Goal: Information Seeking & Learning: Learn about a topic

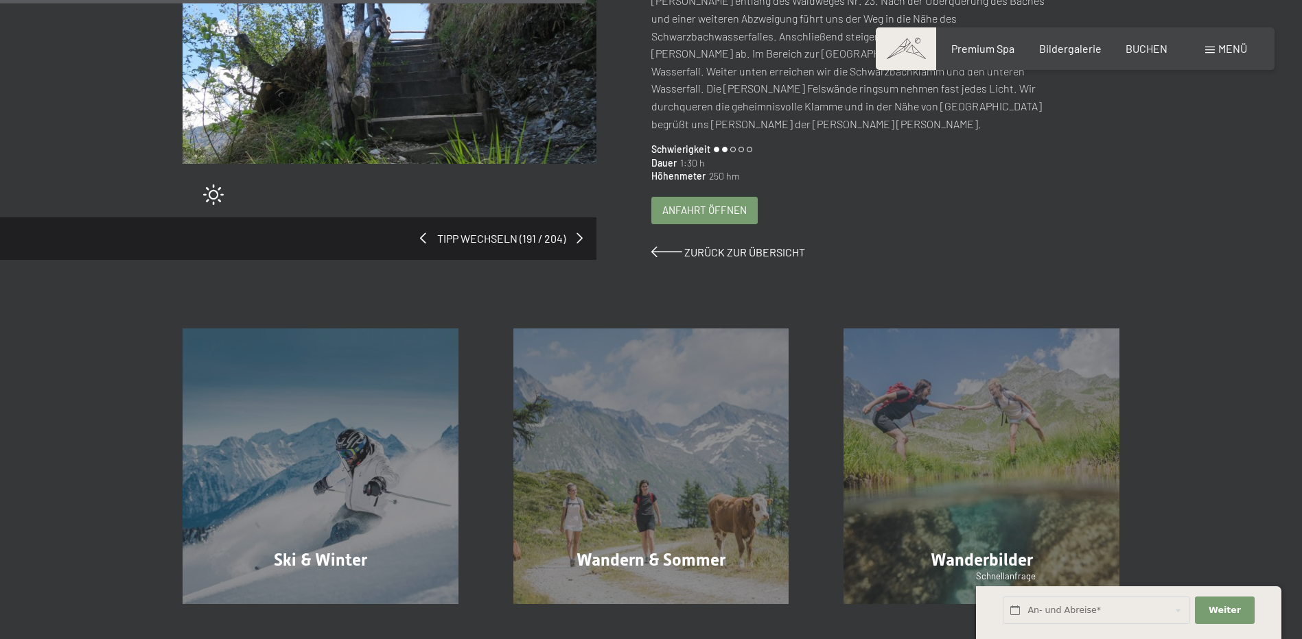
scroll to position [412, 0]
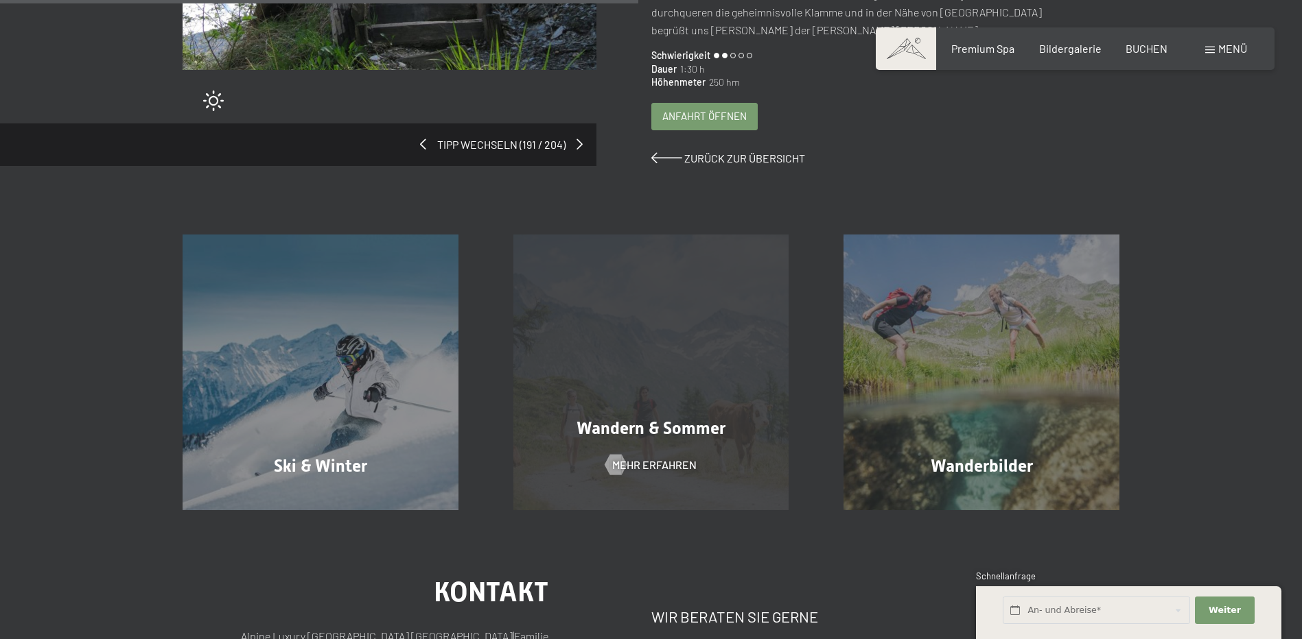
click at [675, 349] on div "Wandern & Sommer Mehr erfahren" at bounding box center [651, 373] width 331 height 276
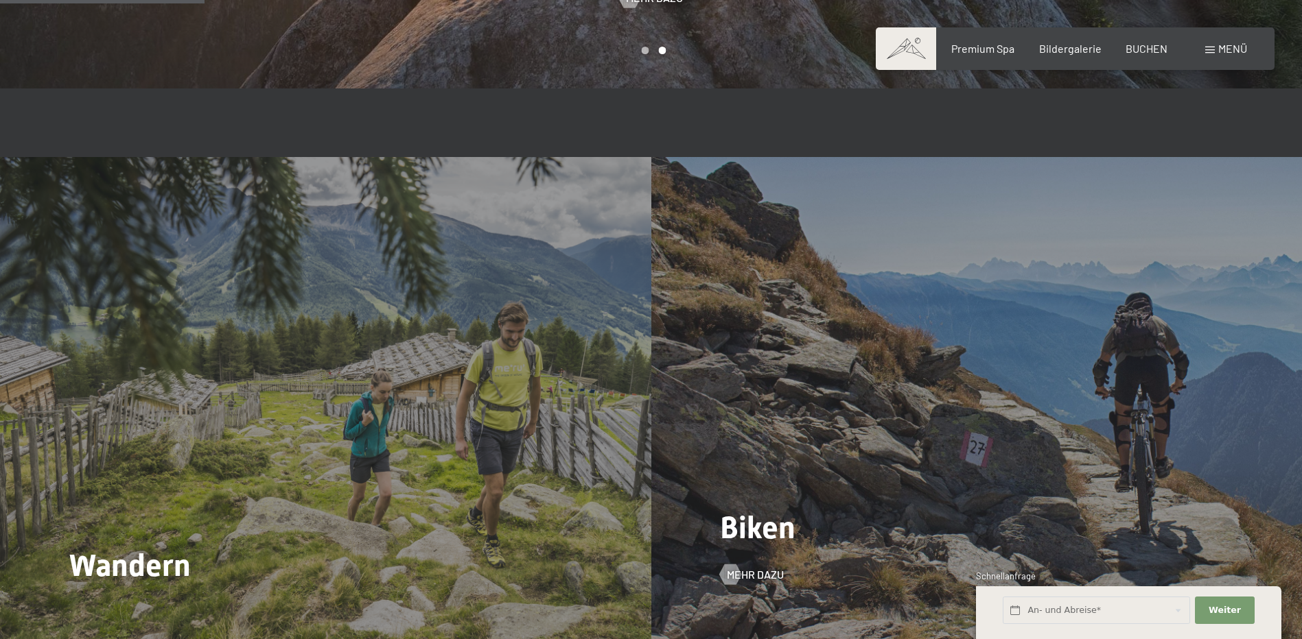
scroll to position [1441, 0]
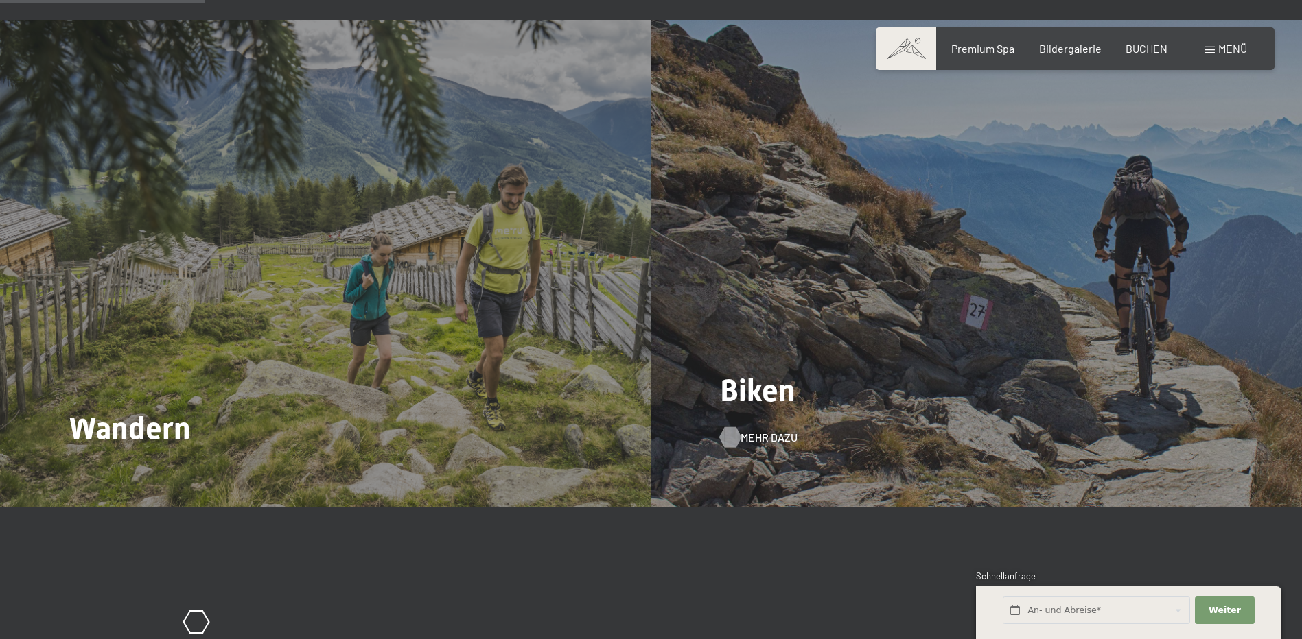
click at [749, 430] on span "Mehr dazu" at bounding box center [768, 437] width 57 height 15
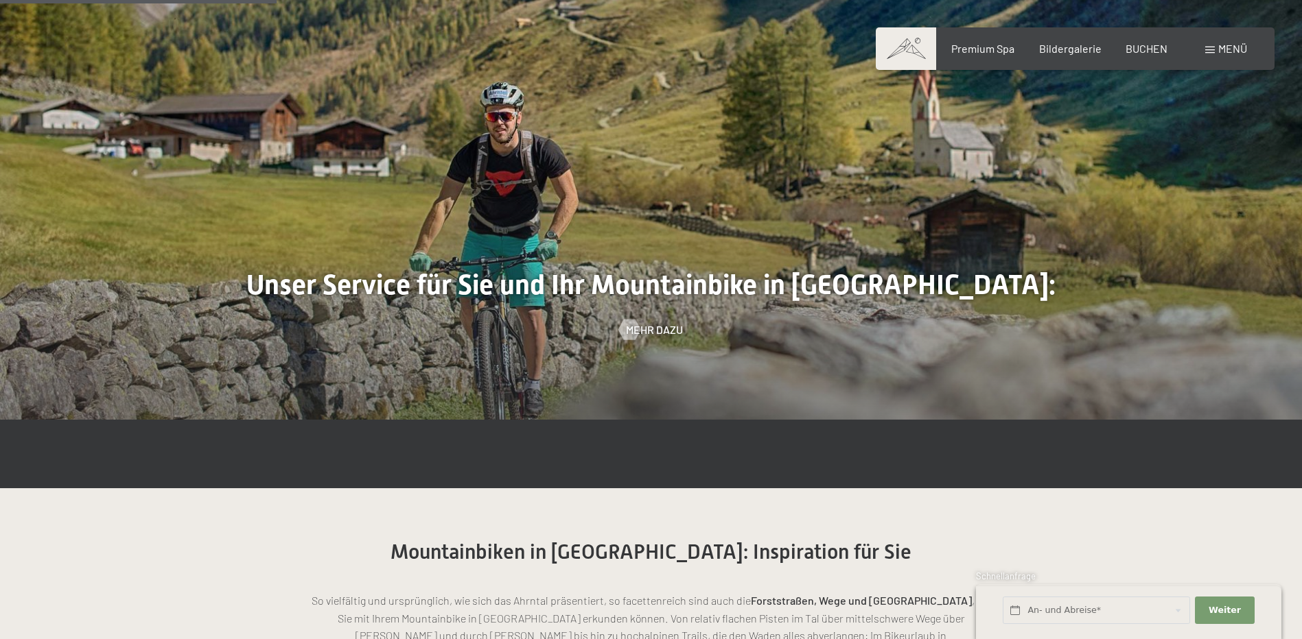
scroll to position [892, 0]
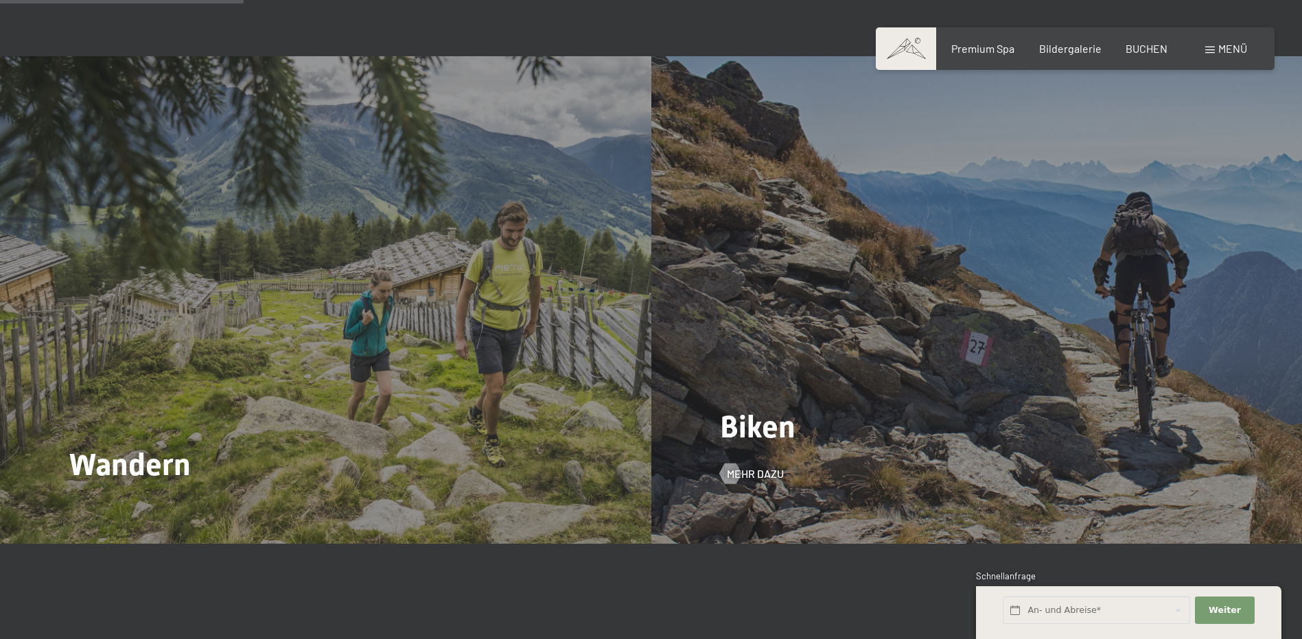
scroll to position [1715, 0]
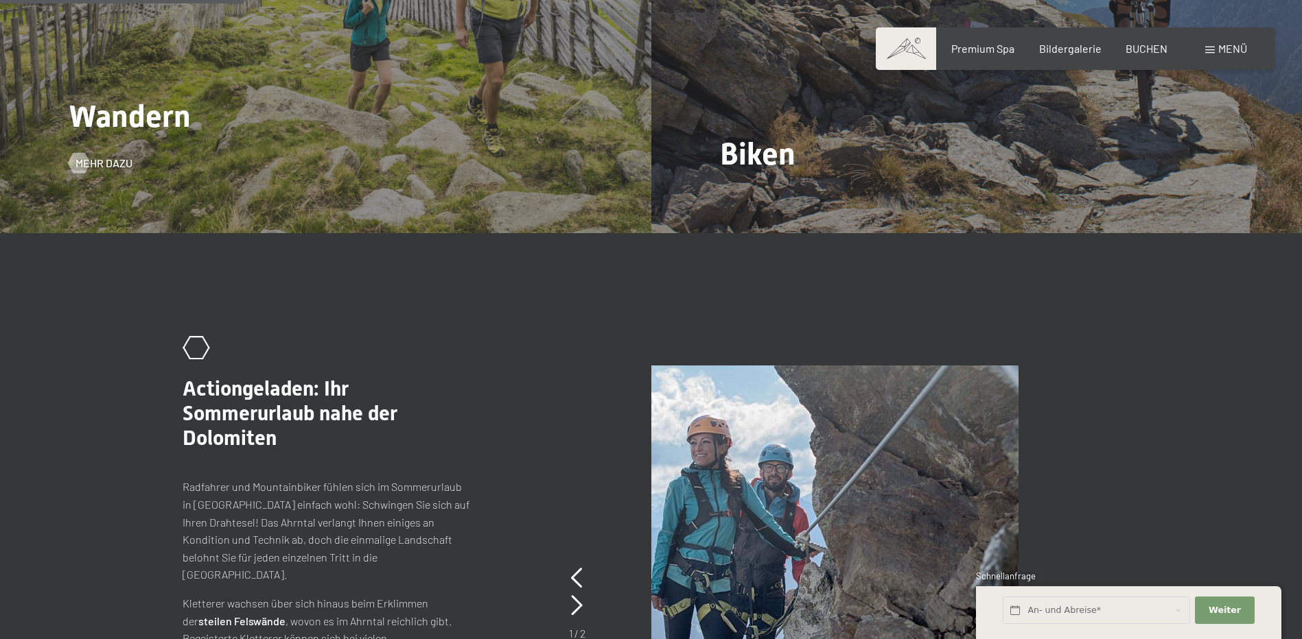
click at [123, 156] on span "Mehr dazu" at bounding box center [117, 163] width 57 height 15
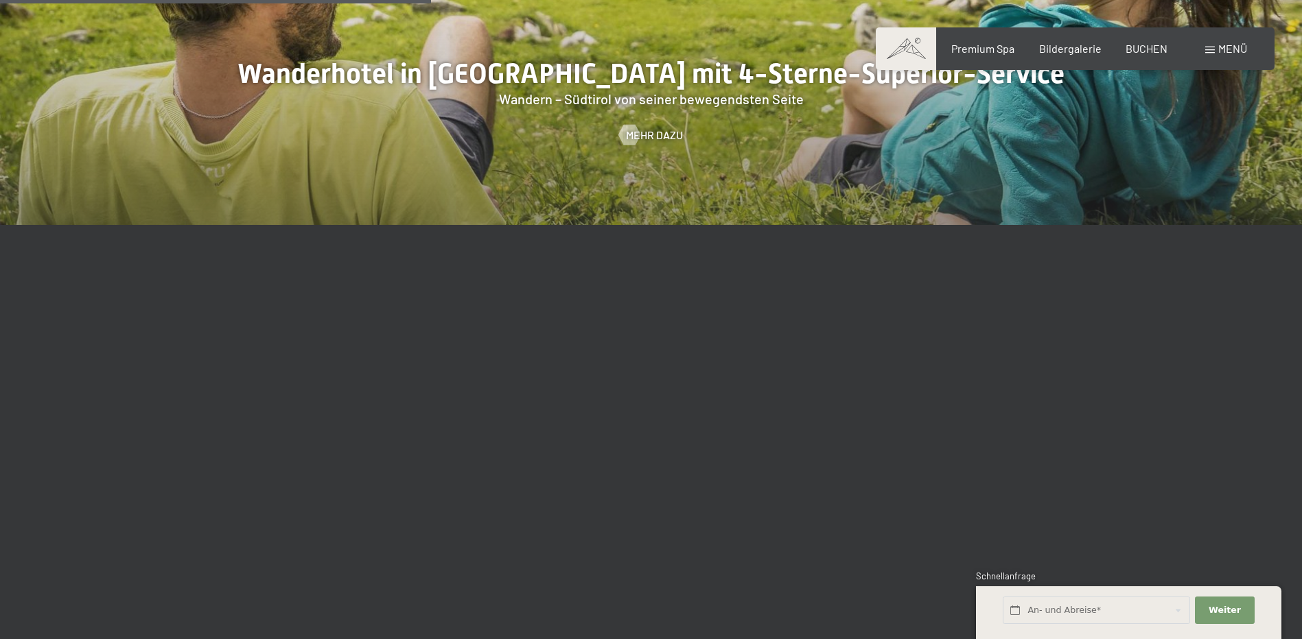
scroll to position [1990, 0]
